Goal: Information Seeking & Learning: Learn about a topic

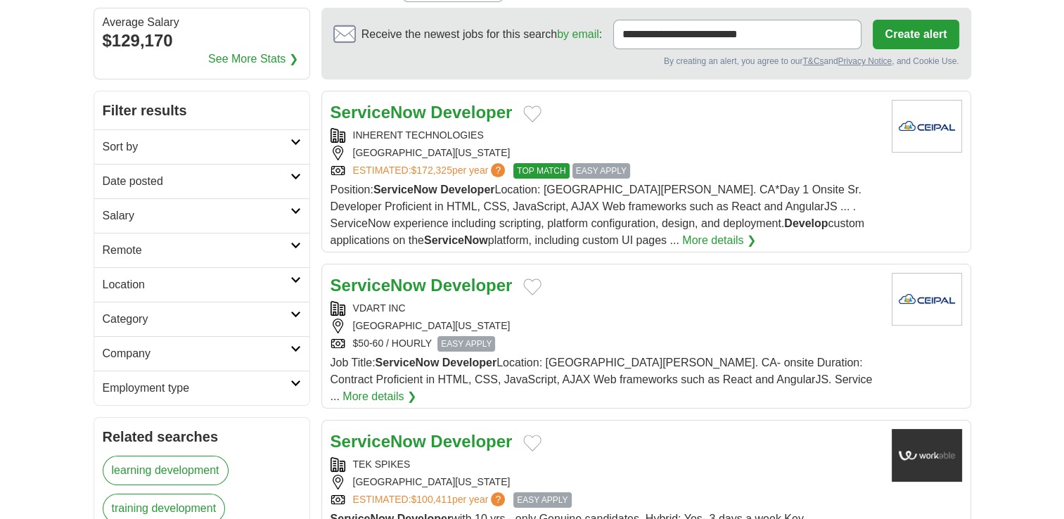
scroll to position [141, 0]
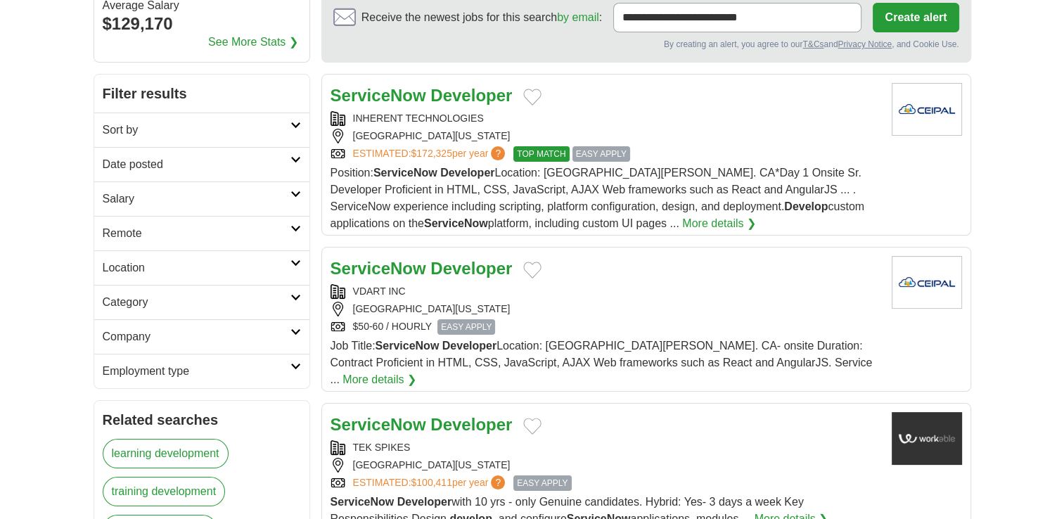
click at [439, 261] on strong "Developer" at bounding box center [471, 268] width 82 height 19
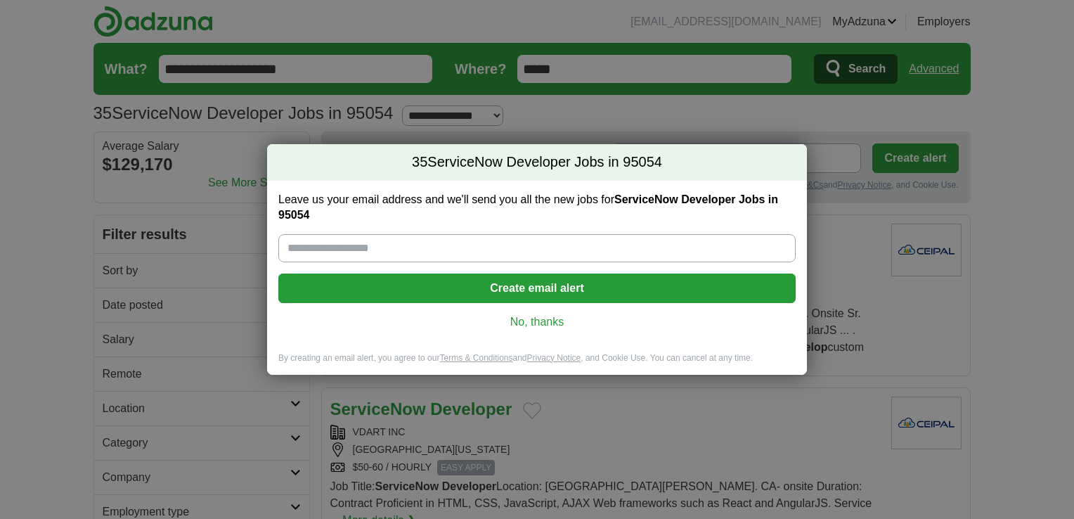
click at [534, 314] on link "No, thanks" at bounding box center [537, 321] width 495 height 15
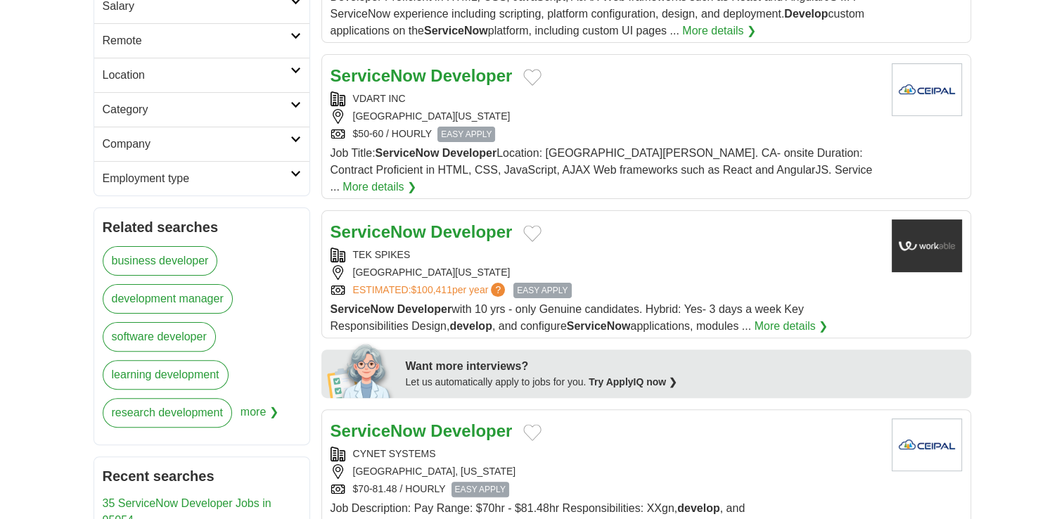
scroll to position [422, 0]
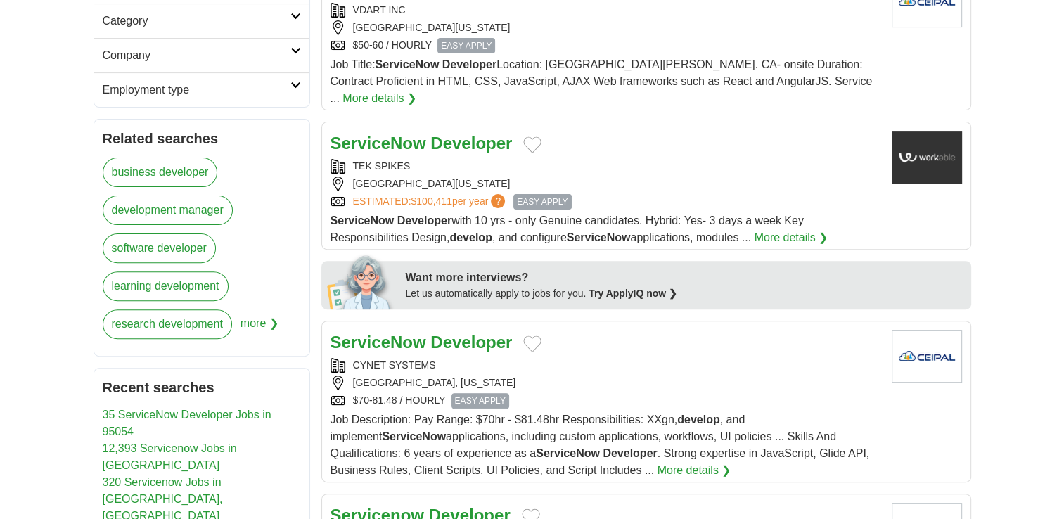
click at [456, 333] on strong "Developer" at bounding box center [471, 342] width 82 height 19
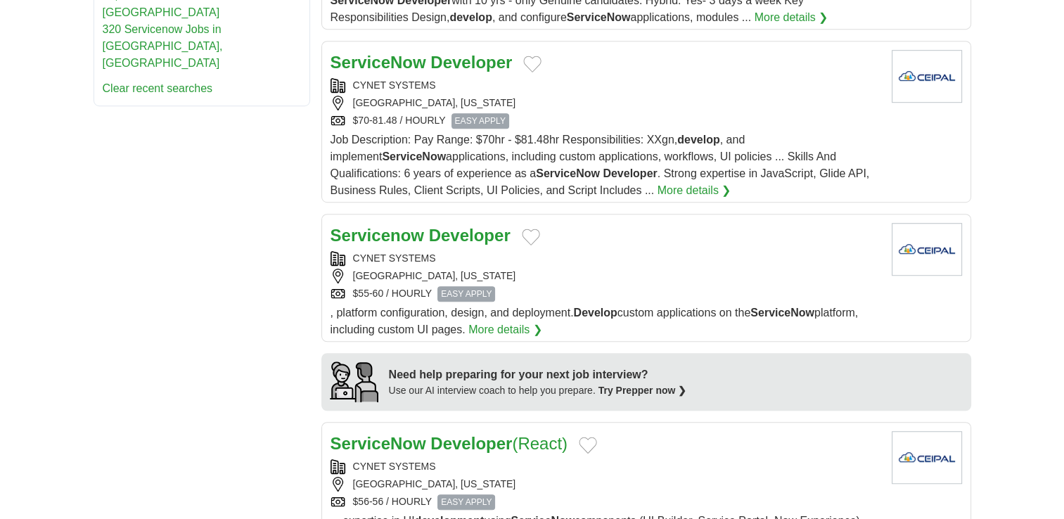
scroll to position [844, 0]
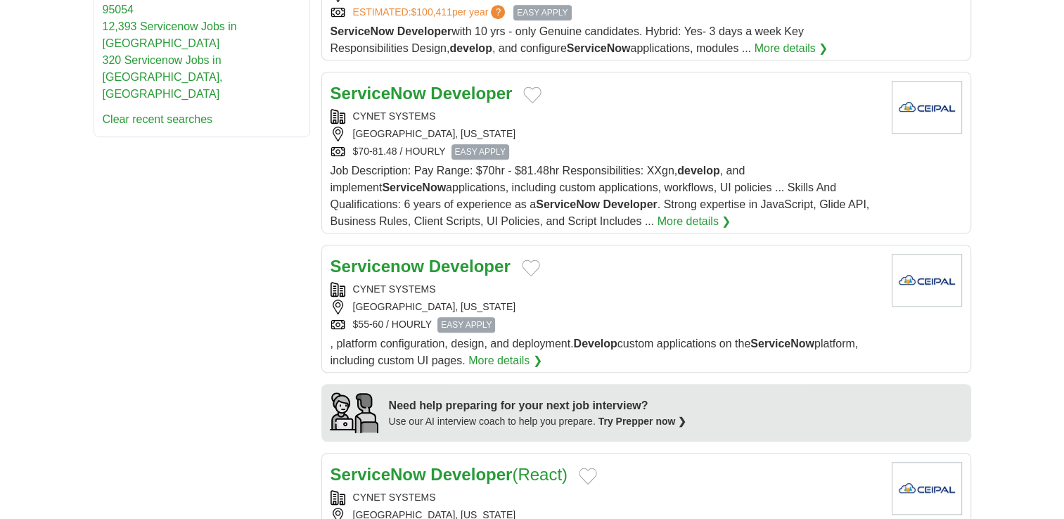
click at [444, 257] on strong "Developer" at bounding box center [470, 266] width 82 height 19
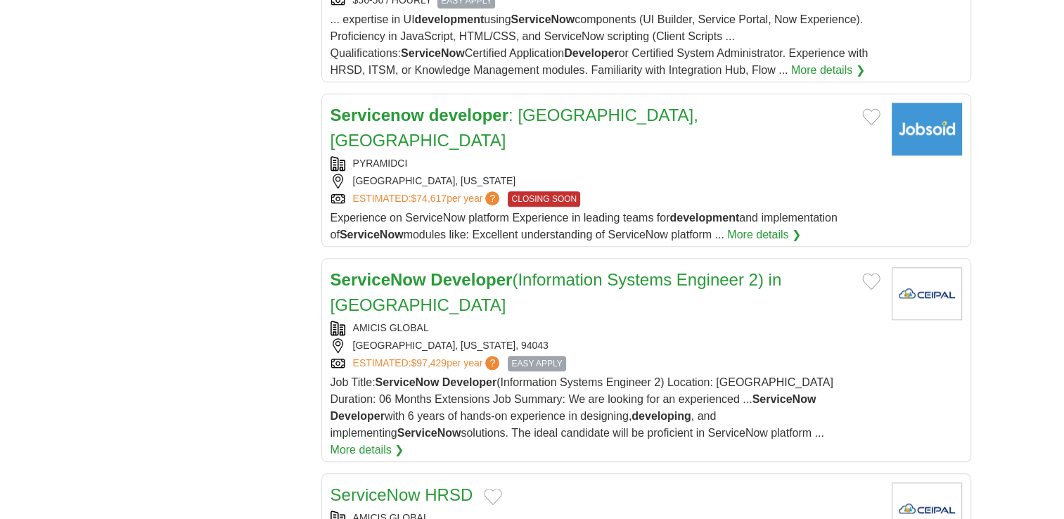
scroll to position [1336, 0]
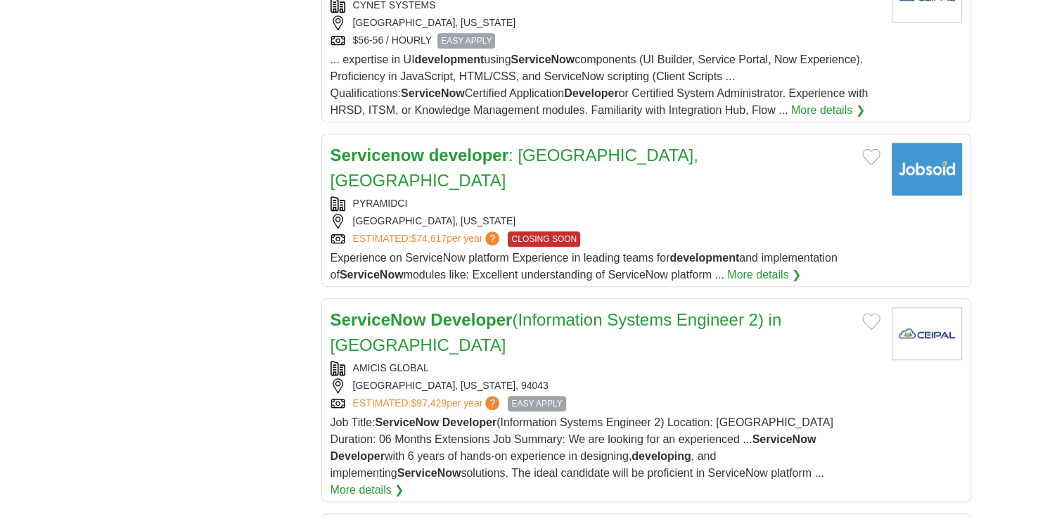
click at [520, 146] on link "Servicenow developer : Santa Clara, CA" at bounding box center [514, 168] width 368 height 44
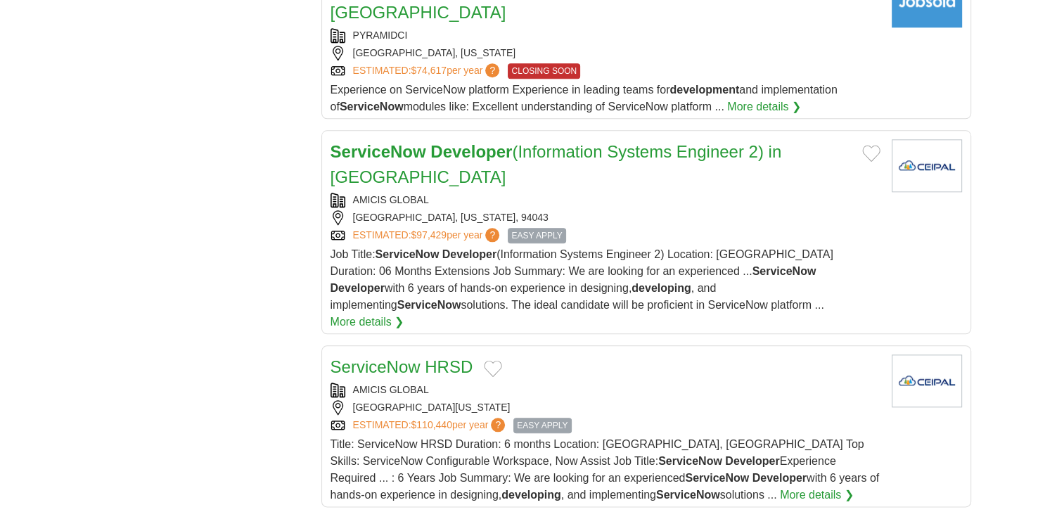
scroll to position [1547, 0]
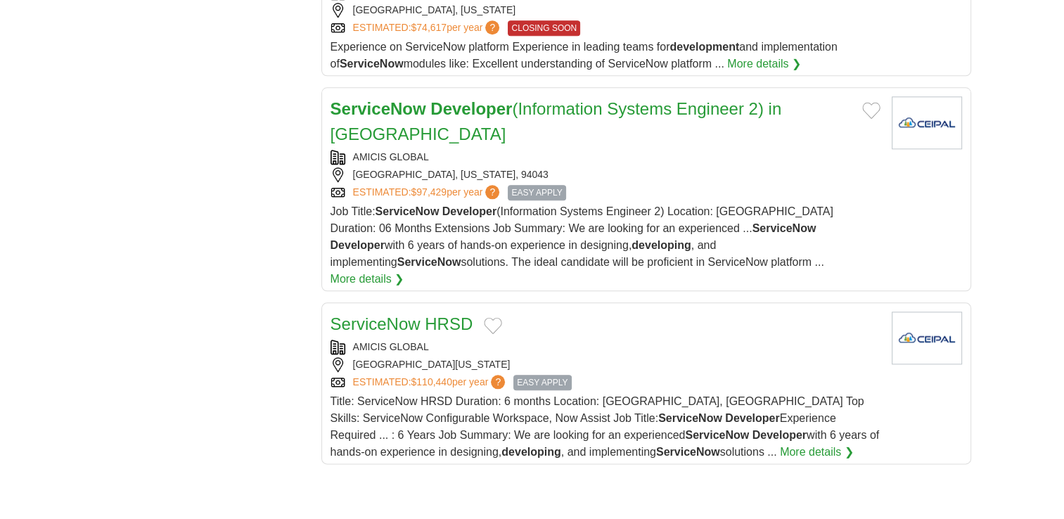
click at [418, 314] on link "ServiceNow HRSD" at bounding box center [401, 323] width 143 height 19
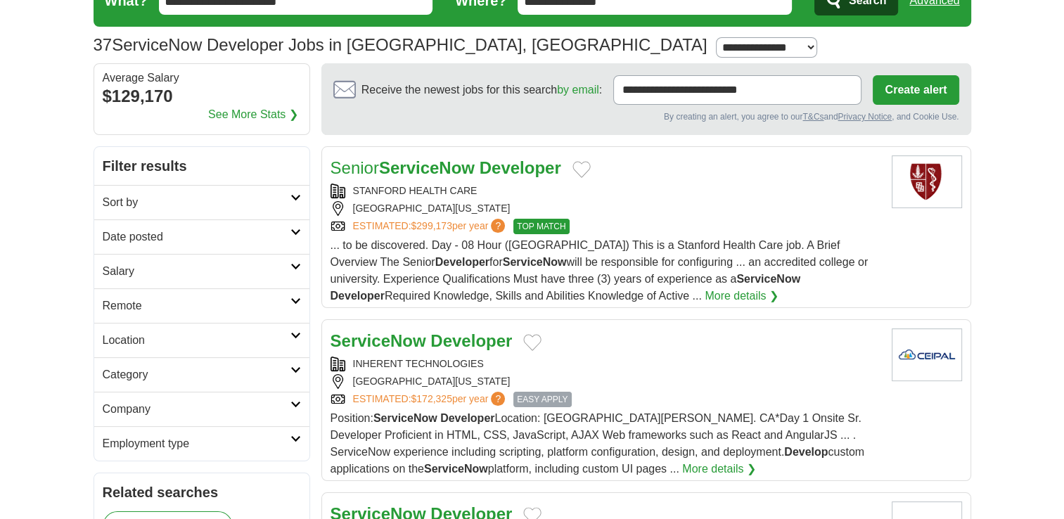
scroll to position [0, 0]
